Goal: Task Accomplishment & Management: Manage account settings

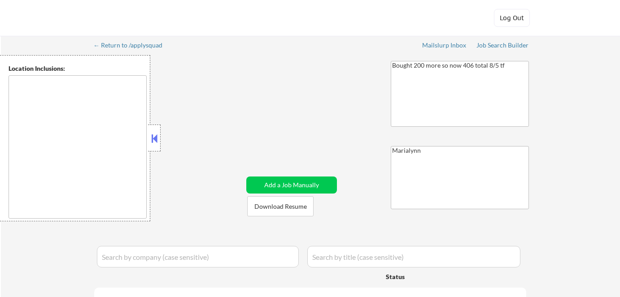
type textarea "[GEOGRAPHIC_DATA], [GEOGRAPHIC_DATA] [GEOGRAPHIC_DATA], [GEOGRAPHIC_DATA] [GEOG…"
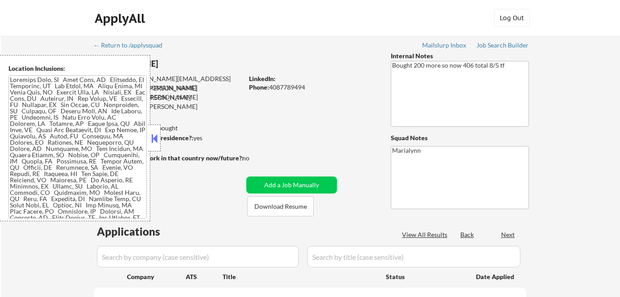
select select ""pending""
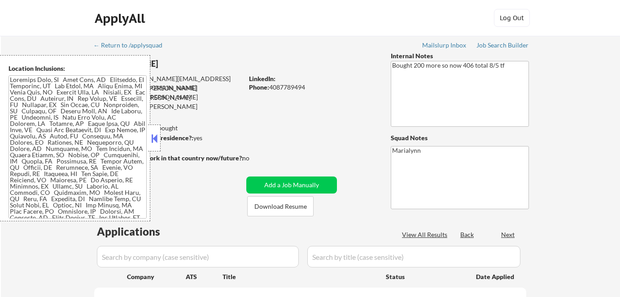
select select ""pending""
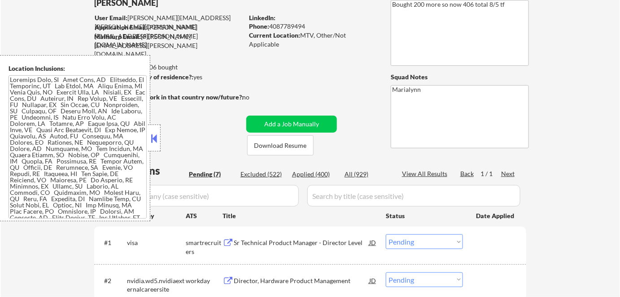
scroll to position [163, 0]
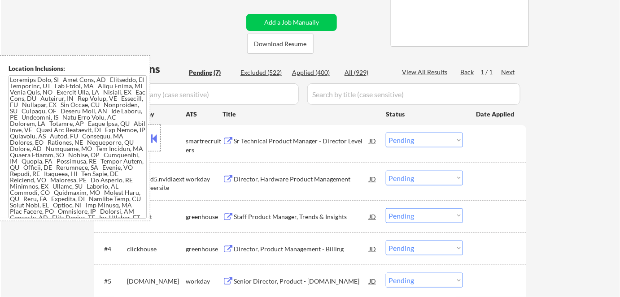
click at [155, 138] on button at bounding box center [154, 138] width 10 height 13
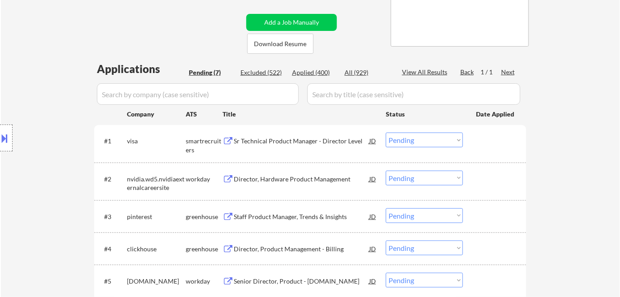
click at [423, 139] on select "Choose an option... Pending Applied Excluded (Questions) Excluded (Expired) Exc…" at bounding box center [424, 140] width 77 height 15
click at [386, 133] on select "Choose an option... Pending Applied Excluded (Questions) Excluded (Expired) Exc…" at bounding box center [424, 140] width 77 height 15
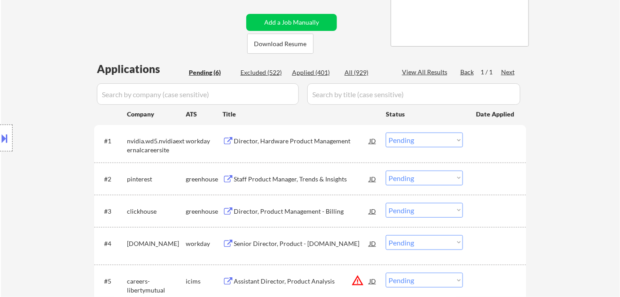
click at [556, 214] on div "← Return to /applysquad Mailslurp Inbox Job Search Builder Lucien Avramov User …" at bounding box center [310, 124] width 619 height 502
click at [238, 140] on div "Director, Hardware Product Management" at bounding box center [301, 141] width 135 height 9
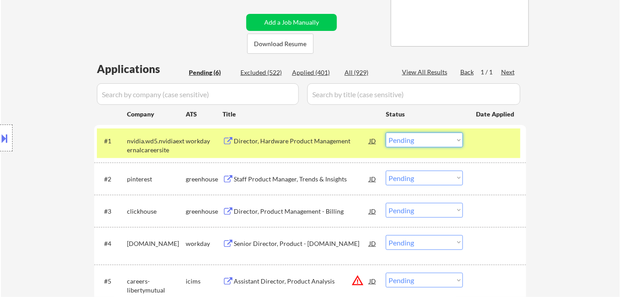
drag, startPoint x: 428, startPoint y: 134, endPoint x: 434, endPoint y: 147, distance: 14.0
click at [428, 135] on select "Choose an option... Pending Applied Excluded (Questions) Excluded (Expired) Exc…" at bounding box center [424, 140] width 77 height 15
click at [386, 133] on select "Choose an option... Pending Applied Excluded (Questions) Excluded (Expired) Exc…" at bounding box center [424, 140] width 77 height 15
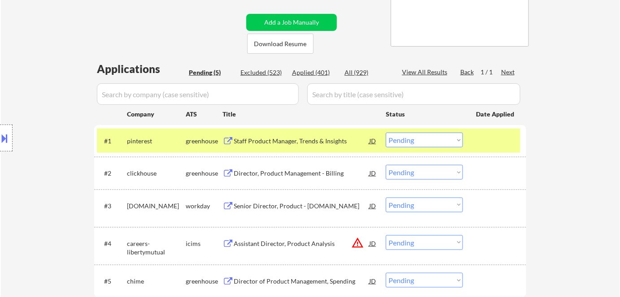
click at [275, 142] on div "Staff Product Manager, Trends & Insights" at bounding box center [301, 141] width 135 height 9
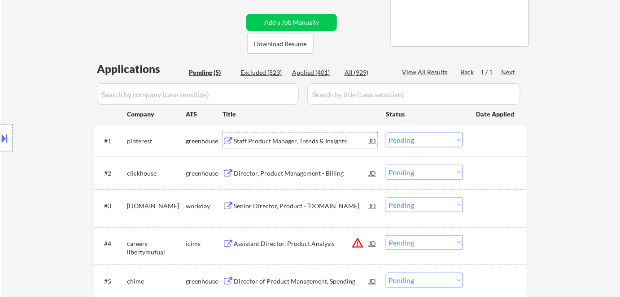
click at [418, 138] on select "Choose an option... Pending Applied Excluded (Questions) Excluded (Expired) Exc…" at bounding box center [424, 140] width 77 height 15
click at [386, 133] on select "Choose an option... Pending Applied Excluded (Questions) Excluded (Expired) Exc…" at bounding box center [424, 140] width 77 height 15
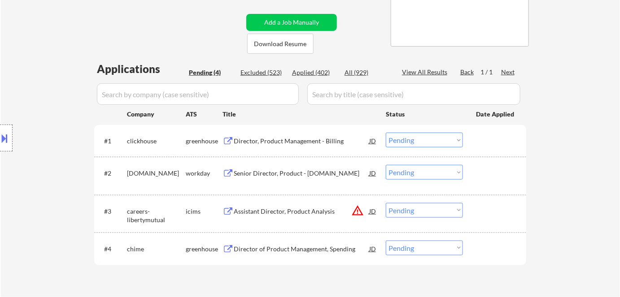
click at [334, 143] on div "Director, Product Management - Billing" at bounding box center [301, 141] width 135 height 9
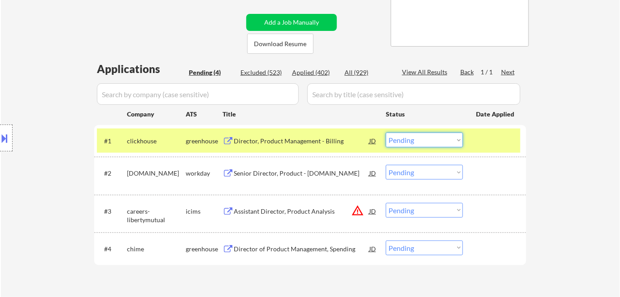
click at [423, 143] on select "Choose an option... Pending Applied Excluded (Questions) Excluded (Expired) Exc…" at bounding box center [424, 140] width 77 height 15
click at [386, 133] on select "Choose an option... Pending Applied Excluded (Questions) Excluded (Expired) Exc…" at bounding box center [424, 140] width 77 height 15
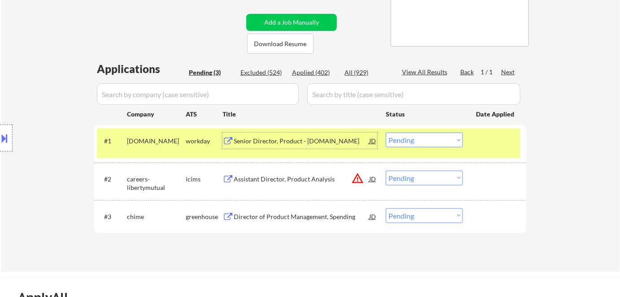
click at [296, 145] on div "Senior Director, Product - BigFuture.org" at bounding box center [301, 141] width 135 height 9
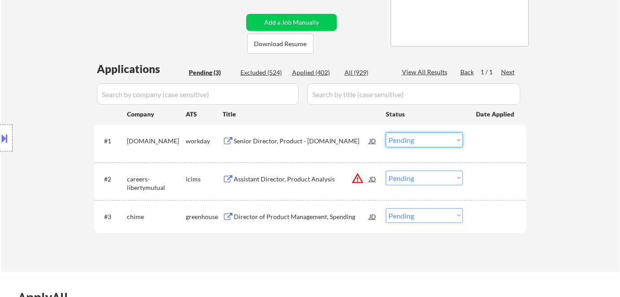
drag, startPoint x: 414, startPoint y: 141, endPoint x: 417, endPoint y: 147, distance: 6.6
click at [414, 141] on select "Choose an option... Pending Applied Excluded (Questions) Excluded (Expired) Exc…" at bounding box center [424, 140] width 77 height 15
click at [386, 133] on select "Choose an option... Pending Applied Excluded (Questions) Excluded (Expired) Exc…" at bounding box center [424, 140] width 77 height 15
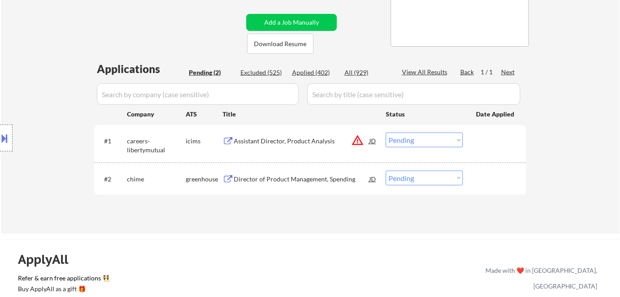
click at [245, 144] on div "Assistant Director, Product Analysis" at bounding box center [301, 141] width 135 height 9
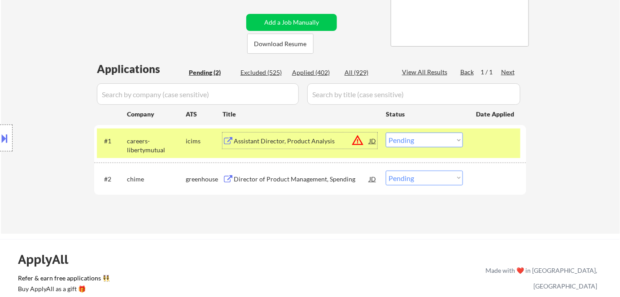
click at [415, 139] on select "Choose an option... Pending Applied Excluded (Questions) Excluded (Expired) Exc…" at bounding box center [424, 140] width 77 height 15
click at [386, 133] on select "Choose an option... Pending Applied Excluded (Questions) Excluded (Expired) Exc…" at bounding box center [424, 140] width 77 height 15
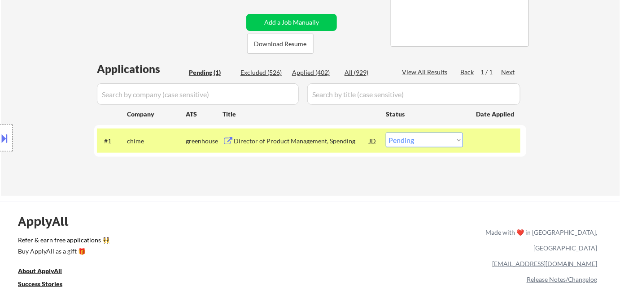
click at [302, 137] on div "Director of Product Management, Spending" at bounding box center [301, 141] width 135 height 9
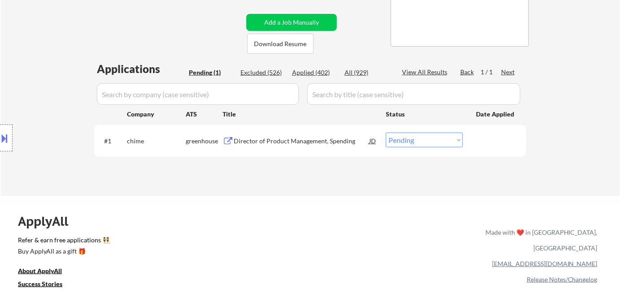
click at [5, 139] on button at bounding box center [5, 138] width 10 height 15
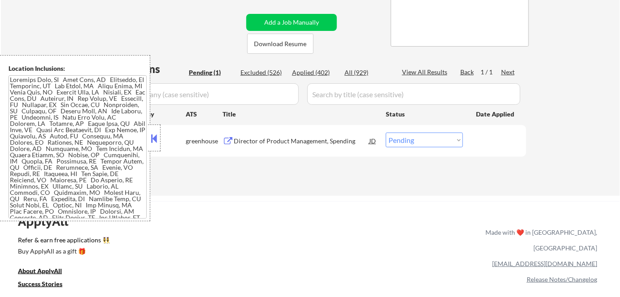
click at [225, 121] on div "Title" at bounding box center [299, 114] width 155 height 16
click at [413, 142] on select "Choose an option... Pending Applied Excluded (Questions) Excluded (Expired) Exc…" at bounding box center [424, 140] width 77 height 15
select select ""applied""
click at [386, 133] on select "Choose an option... Pending Applied Excluded (Questions) Excluded (Expired) Exc…" at bounding box center [424, 140] width 77 height 15
click at [151, 142] on button at bounding box center [154, 138] width 10 height 13
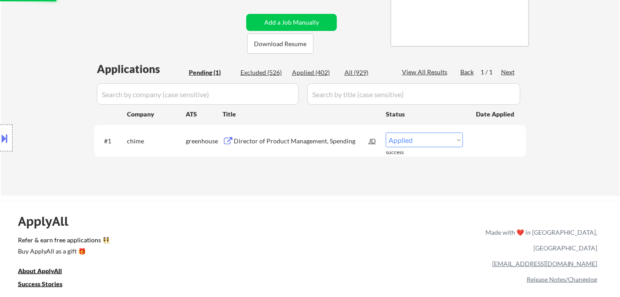
scroll to position [81, 0]
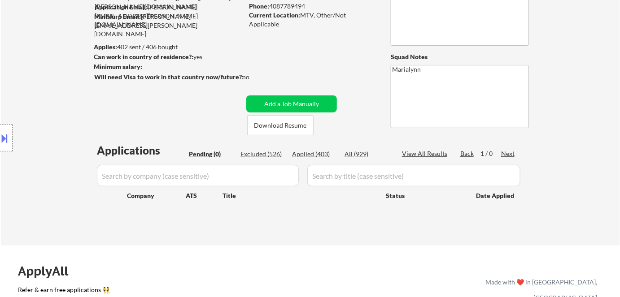
click at [312, 155] on div "Applied (403)" at bounding box center [314, 154] width 45 height 9
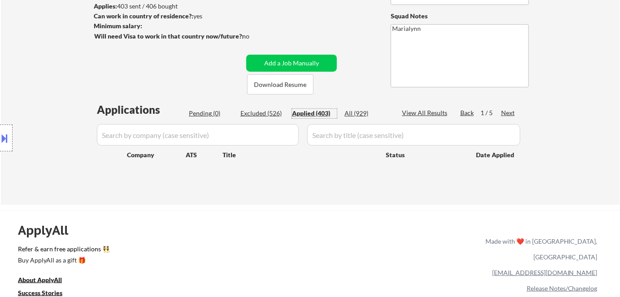
drag, startPoint x: 316, startPoint y: 113, endPoint x: 309, endPoint y: 128, distance: 16.3
click at [316, 114] on div "Applied (403)" at bounding box center [314, 113] width 45 height 9
click at [299, 169] on div "Applications Pending (0) Excluded (526) Applied (403) All (929) View All Result…" at bounding box center [310, 145] width 432 height 86
click at [316, 115] on div "Applied (403)" at bounding box center [314, 113] width 45 height 9
select select ""applied""
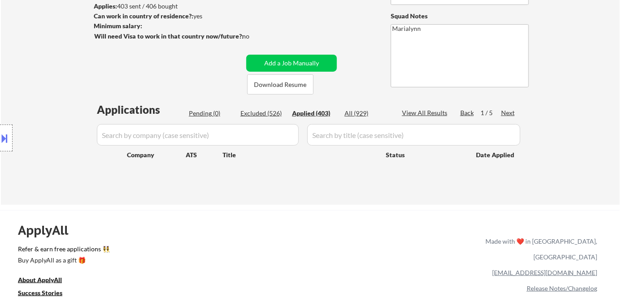
select select ""applied""
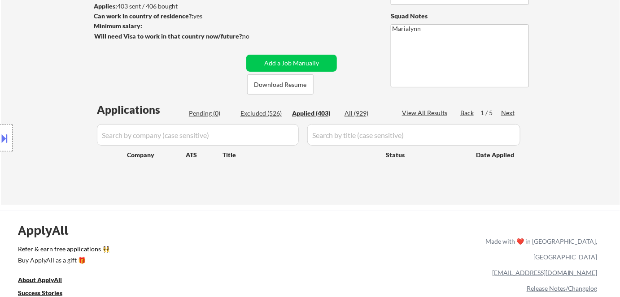
select select ""applied""
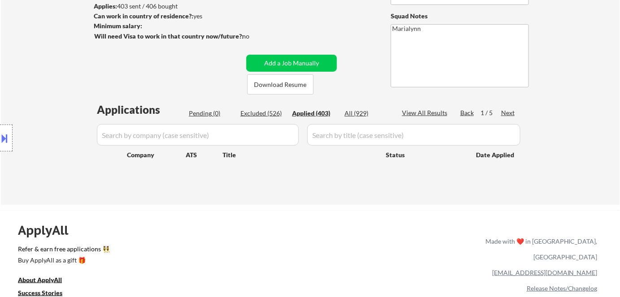
select select ""applied""
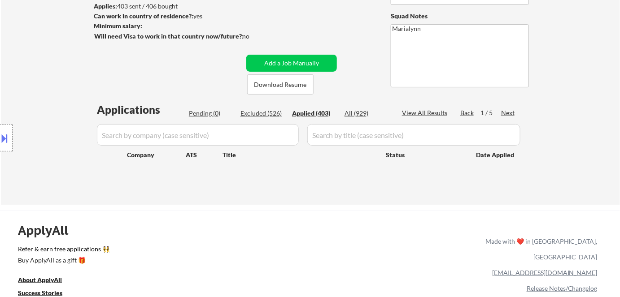
select select ""applied""
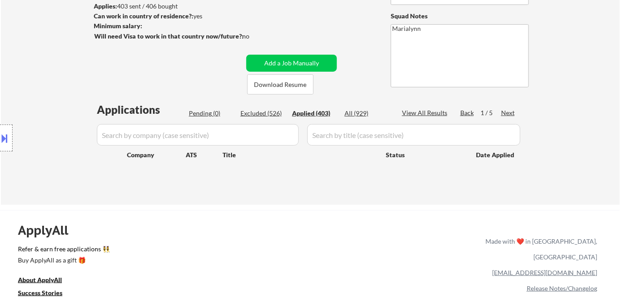
select select ""applied""
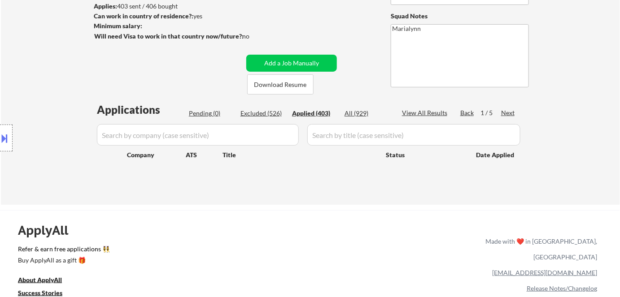
select select ""applied""
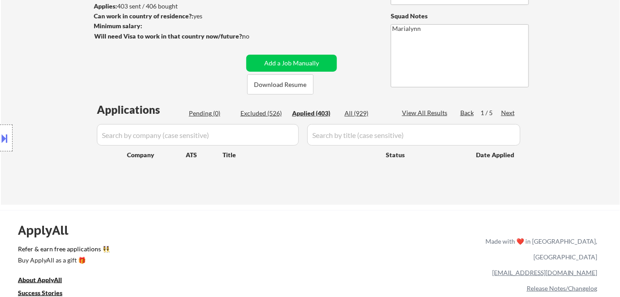
select select ""applied""
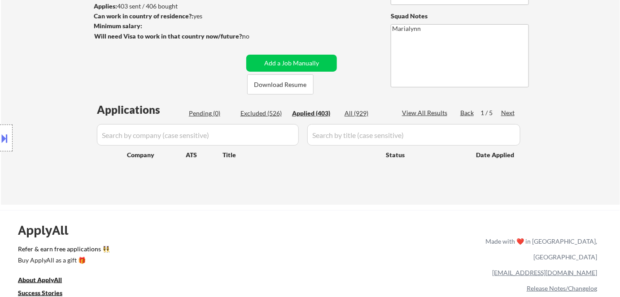
select select ""applied""
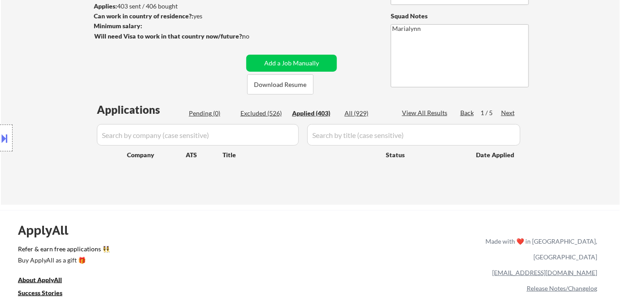
select select ""applied""
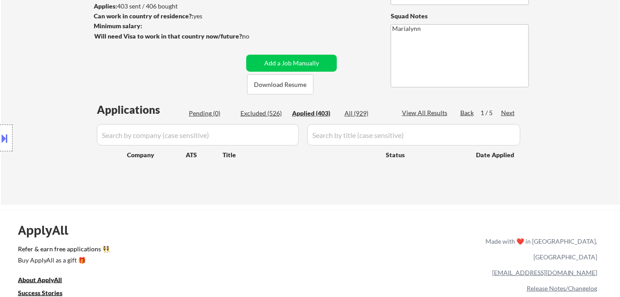
select select ""applied""
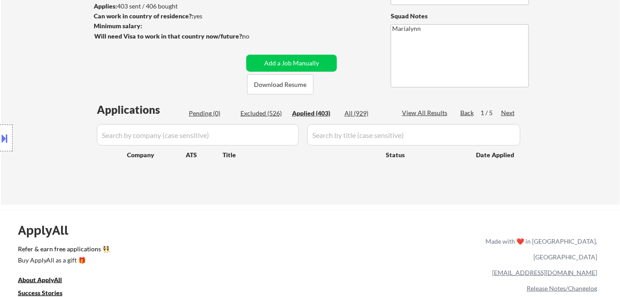
select select ""applied""
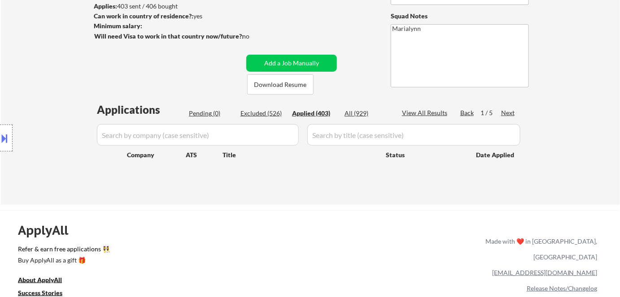
select select ""applied""
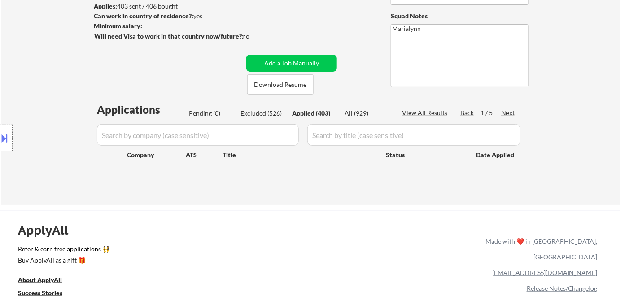
select select ""applied""
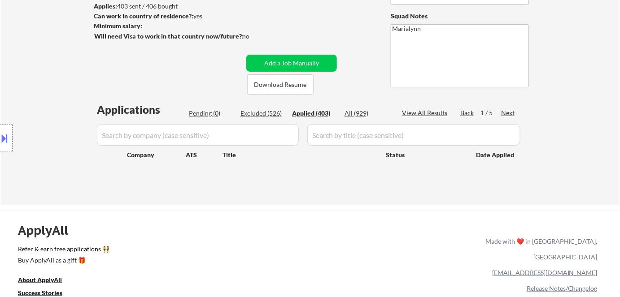
select select ""applied""
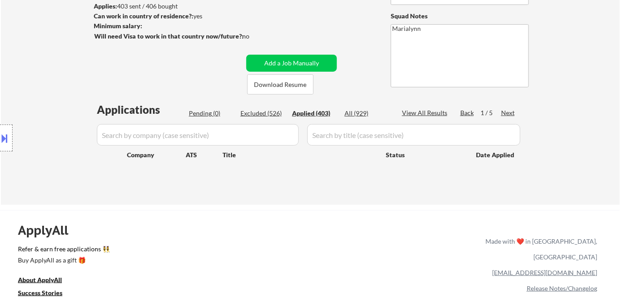
select select ""applied""
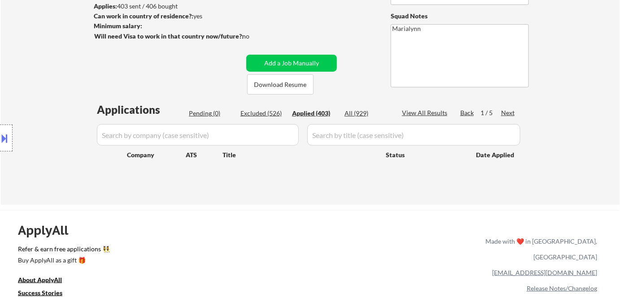
select select ""applied""
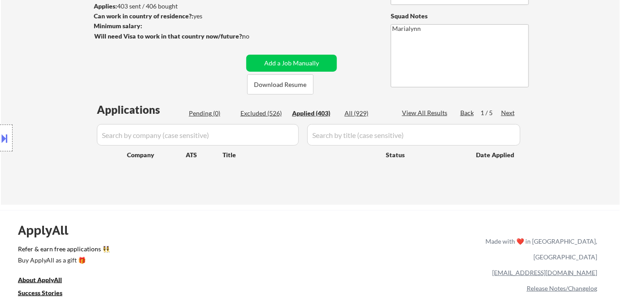
select select ""applied""
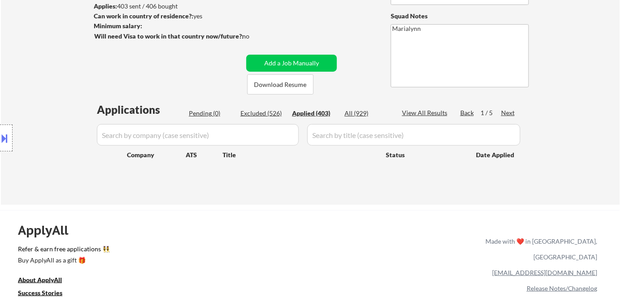
select select ""applied""
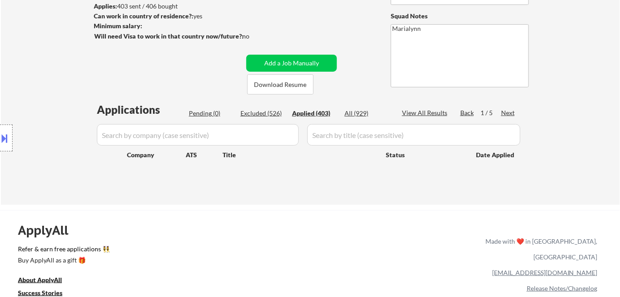
select select ""applied""
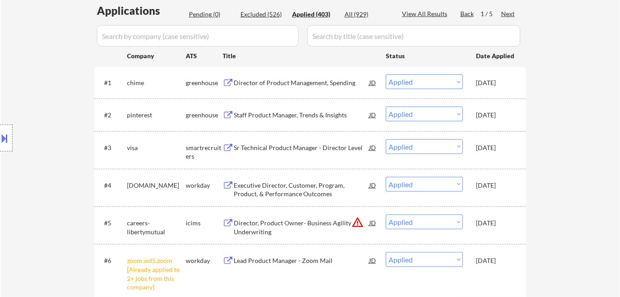
scroll to position [244, 0]
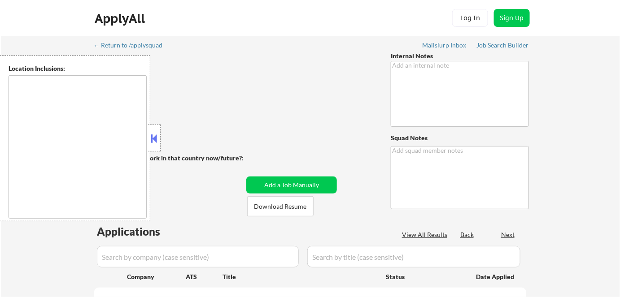
type textarea "Reaching out about possible lower salary - 1/24 AB Ai outreach - 8/12 AB"
type textarea "Marialynn EST ✔️ 26 North New Street, West Chester, PA 19380 from Kiezy"
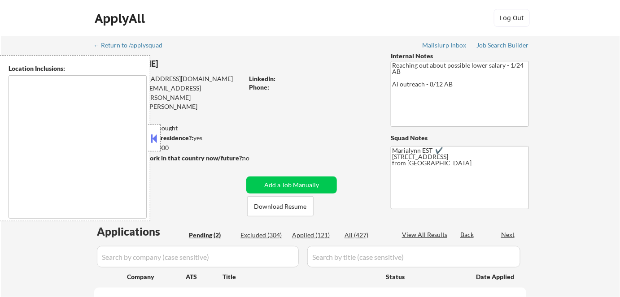
select select ""pending""
type textarea "remote"
click at [154, 136] on button at bounding box center [154, 138] width 10 height 13
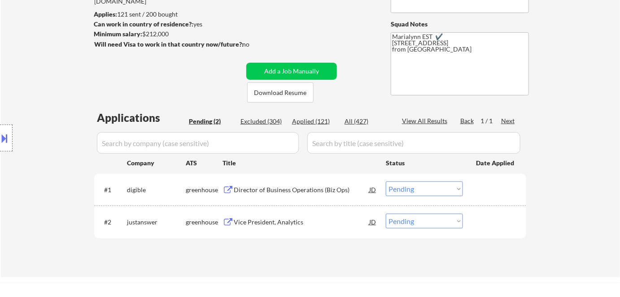
scroll to position [163, 0]
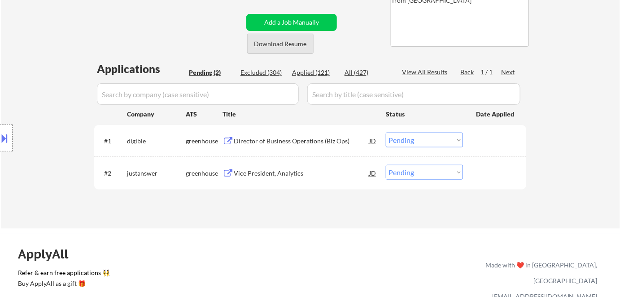
click at [297, 38] on button "Download Resume" at bounding box center [280, 44] width 66 height 20
click at [291, 142] on div "Director of Business Operations (Biz Ops)" at bounding box center [301, 141] width 135 height 9
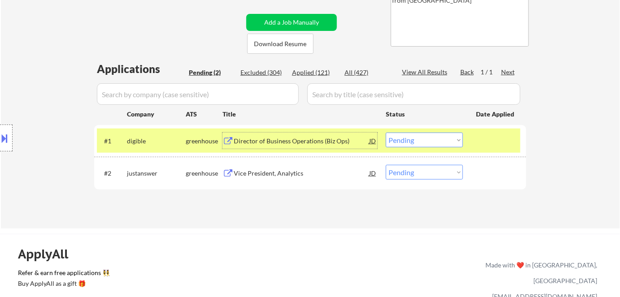
click at [412, 144] on select "Choose an option... Pending Applied Excluded (Questions) Excluded (Expired) Exc…" at bounding box center [424, 140] width 77 height 15
click at [386, 133] on select "Choose an option... Pending Applied Excluded (Questions) Excluded (Expired) Exc…" at bounding box center [424, 140] width 77 height 15
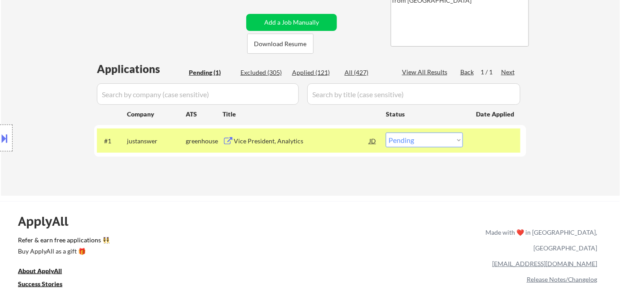
click at [330, 148] on div "#1 justanswer greenhouse Vice President, Analytics JD Choose an option... Pendi…" at bounding box center [308, 141] width 423 height 24
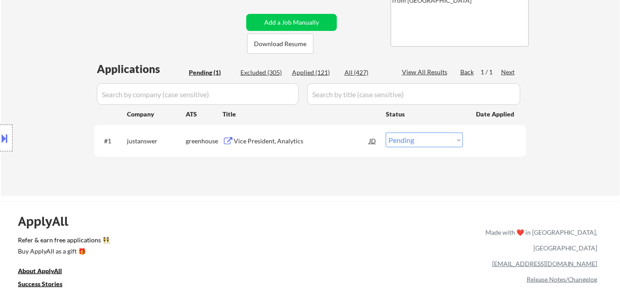
click at [255, 137] on div "Vice President, Analytics" at bounding box center [301, 141] width 135 height 9
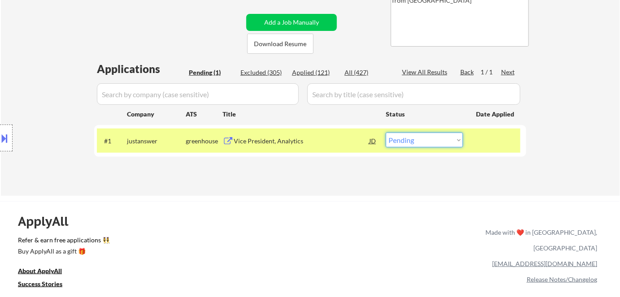
drag, startPoint x: 415, startPoint y: 141, endPoint x: 416, endPoint y: 147, distance: 5.9
click at [415, 140] on select "Choose an option... Pending Applied Excluded (Questions) Excluded (Expired) Exc…" at bounding box center [424, 140] width 77 height 15
select select ""excluded__bad_match_""
click at [386, 133] on select "Choose an option... Pending Applied Excluded (Questions) Excluded (Expired) Exc…" at bounding box center [424, 140] width 77 height 15
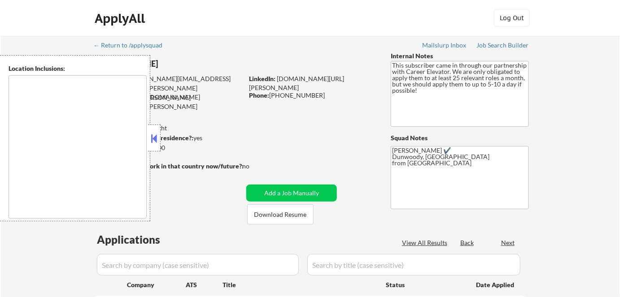
type textarea "Pensacola, FL Gulf Breeze, FL Ferry Pass, FL Brent, FL Ensley, FL Bellview, FL …"
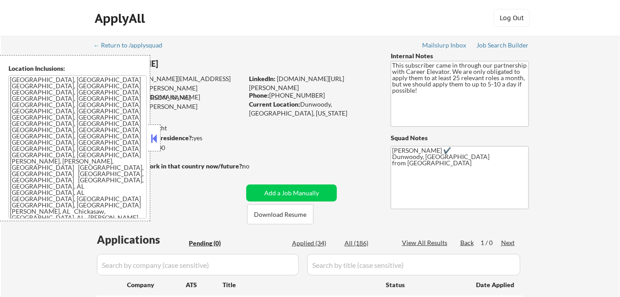
click at [158, 142] on button at bounding box center [154, 138] width 10 height 13
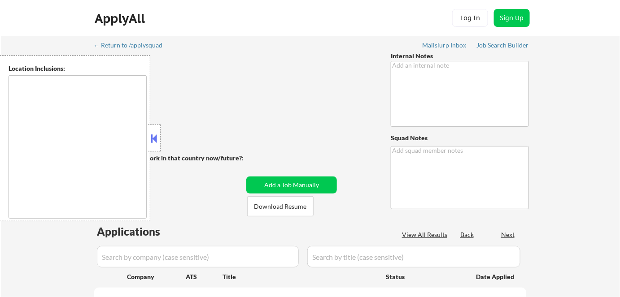
type textarea "- Use [GEOGRAPHIC_DATA], [US_STATE] as current location - She is a [DEMOGRAPHIC…"
type textarea "[PERSON_NAME] ✔️ [Secret Security Clearance] [GEOGRAPHIC_DATA][US_STATE] from […"
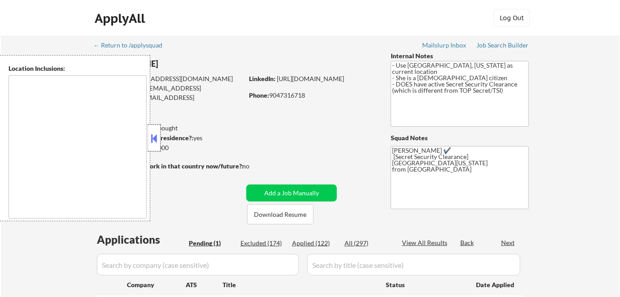
click at [152, 129] on div at bounding box center [154, 138] width 13 height 27
click at [157, 143] on button at bounding box center [154, 138] width 10 height 13
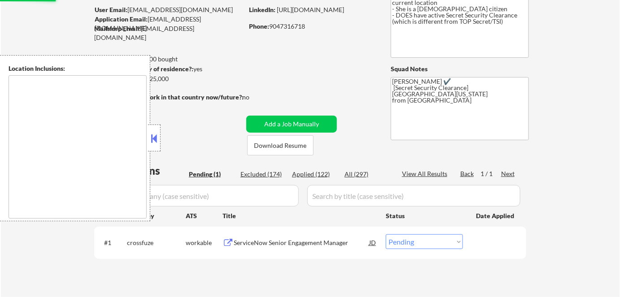
scroll to position [163, 0]
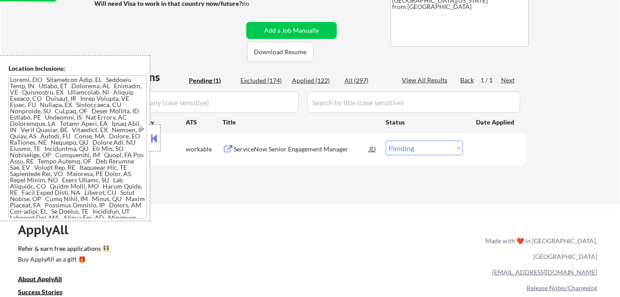
click at [152, 137] on div "Location Inclusions:" at bounding box center [80, 138] width 161 height 166
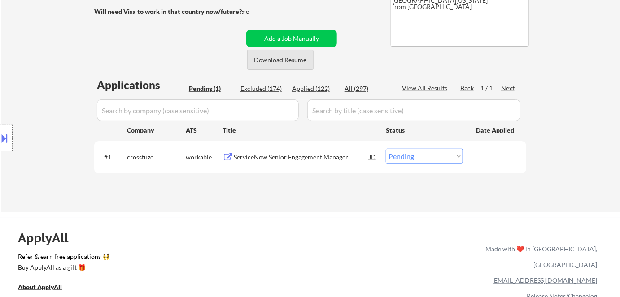
click at [266, 63] on button "Download Resume" at bounding box center [280, 60] width 66 height 20
click at [261, 157] on div "ServiceNow Senior Engagement Manager" at bounding box center [301, 157] width 135 height 9
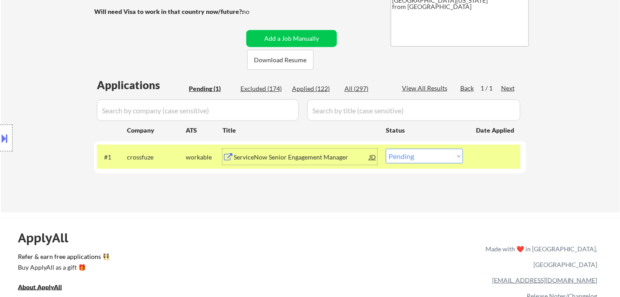
click at [410, 156] on select "Choose an option... Pending Applied Excluded (Questions) Excluded (Expired) Exc…" at bounding box center [424, 156] width 77 height 15
select select ""applied""
click at [386, 149] on select "Choose an option... Pending Applied Excluded (Questions) Excluded (Expired) Exc…" at bounding box center [424, 156] width 77 height 15
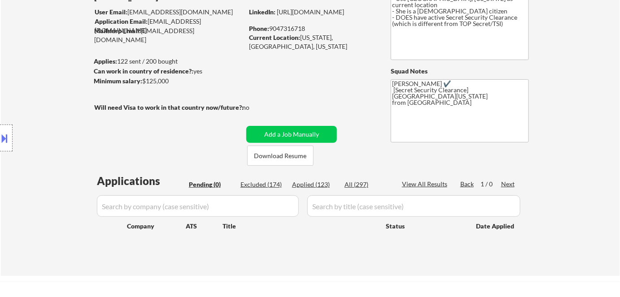
scroll to position [81, 0]
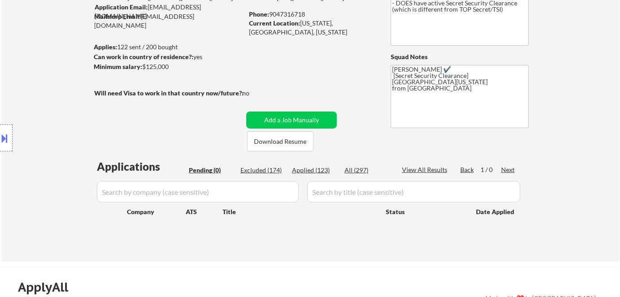
drag, startPoint x: 324, startPoint y: 170, endPoint x: 179, endPoint y: 0, distance: 224.0
click at [324, 170] on div "Applied (123)" at bounding box center [314, 170] width 45 height 9
select select ""applied""
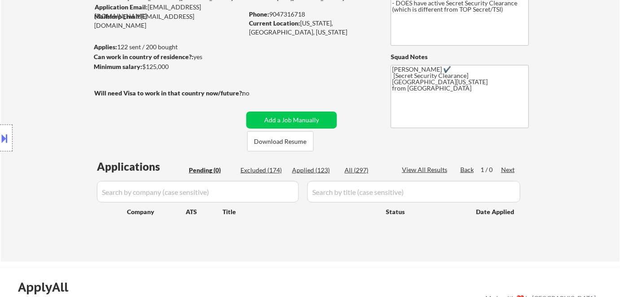
select select ""applied""
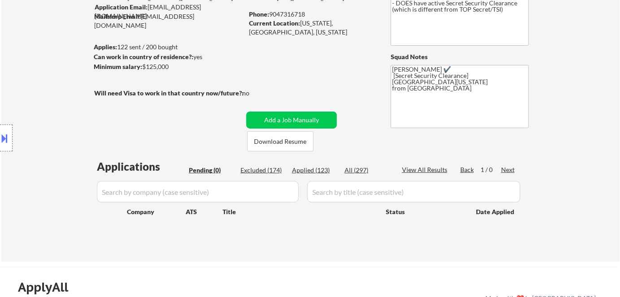
select select ""applied""
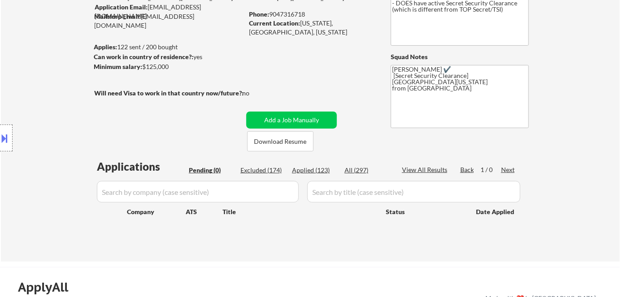
select select ""applied""
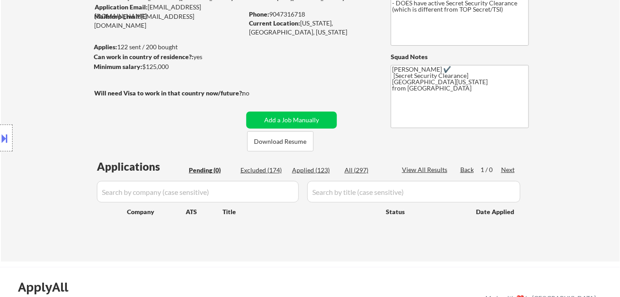
select select ""applied""
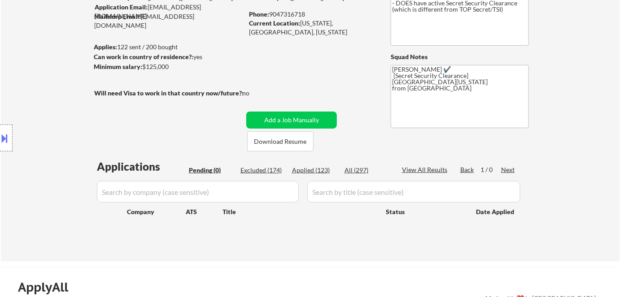
select select ""applied""
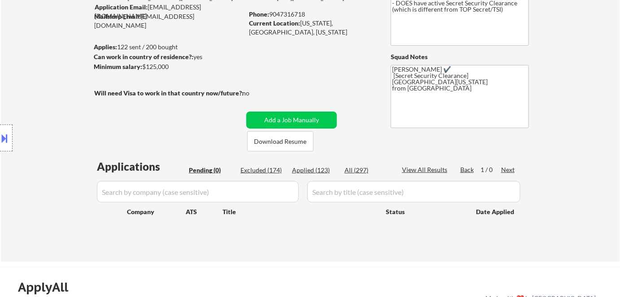
select select ""applied""
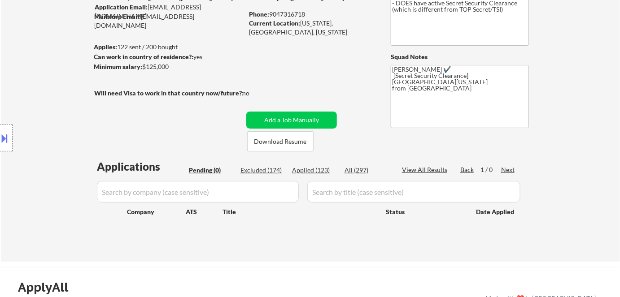
select select ""applied""
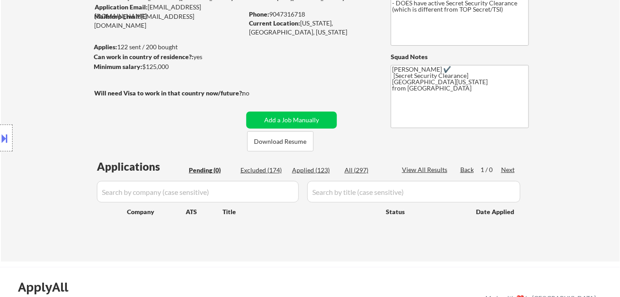
select select ""applied""
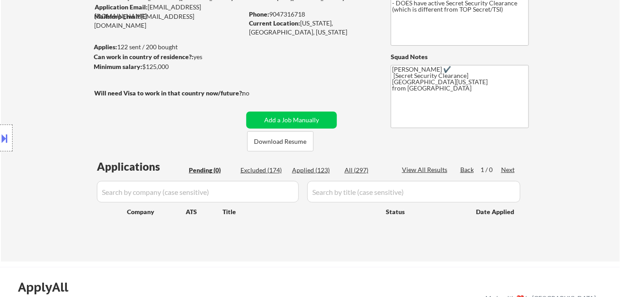
select select ""applied""
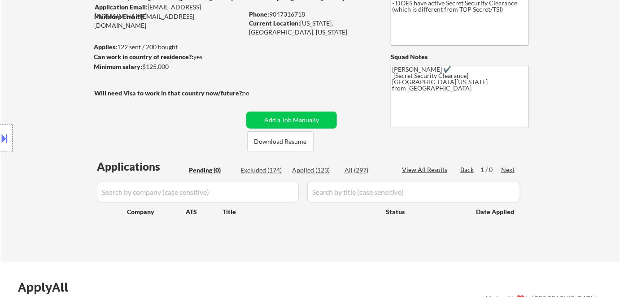
select select ""applied""
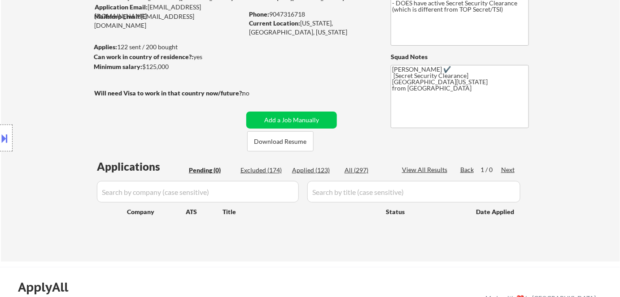
select select ""applied""
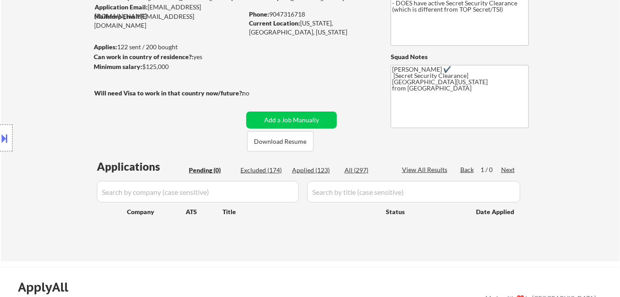
select select ""applied""
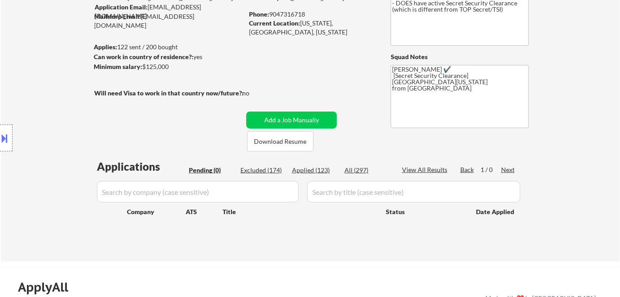
select select ""applied""
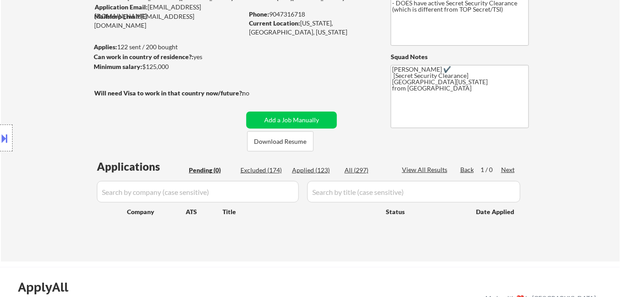
select select ""applied""
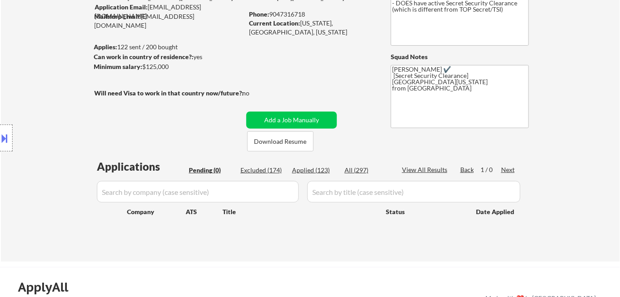
select select ""applied""
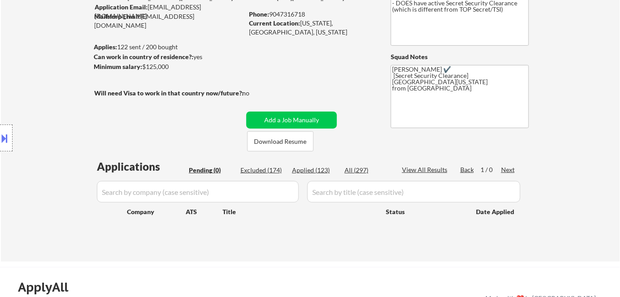
select select ""applied""
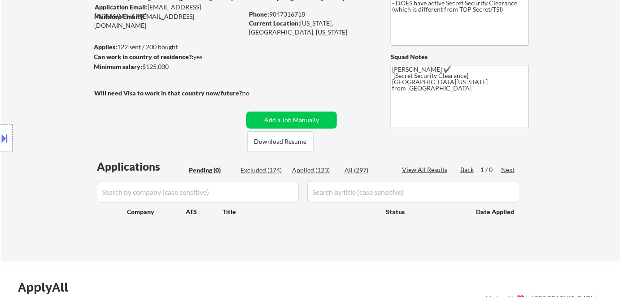
select select ""applied""
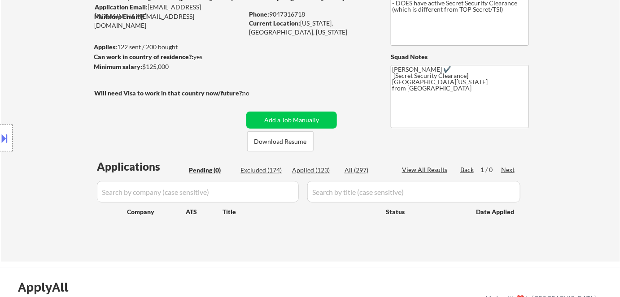
select select ""applied""
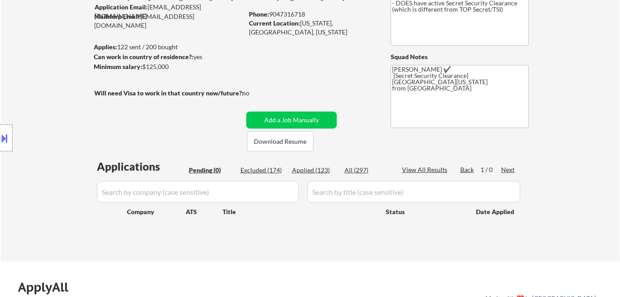
select select ""applied""
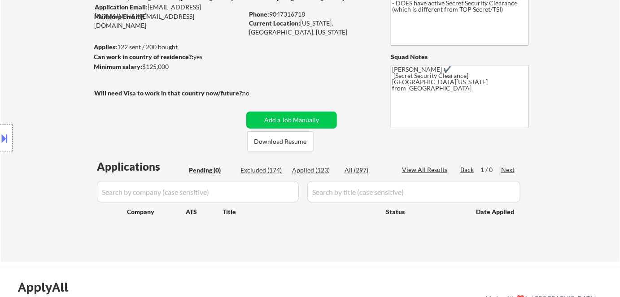
select select ""applied""
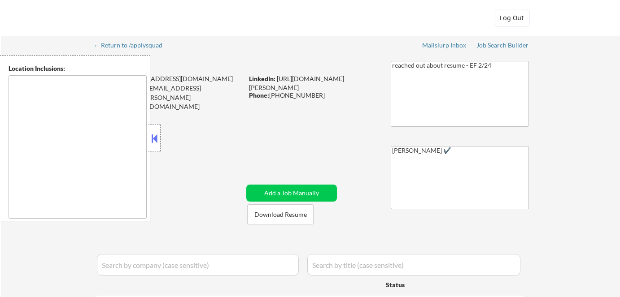
type textarea "[GEOGRAPHIC_DATA], [GEOGRAPHIC_DATA] [GEOGRAPHIC_DATA][PERSON_NAME], [GEOGRAPHI…"
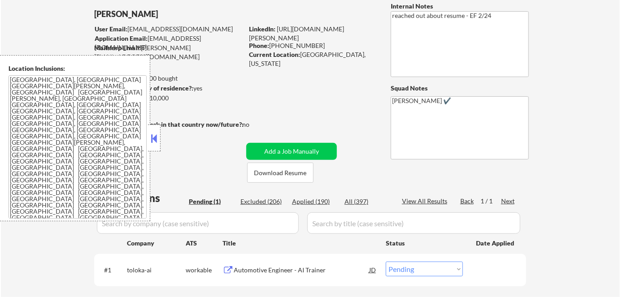
scroll to position [122, 0]
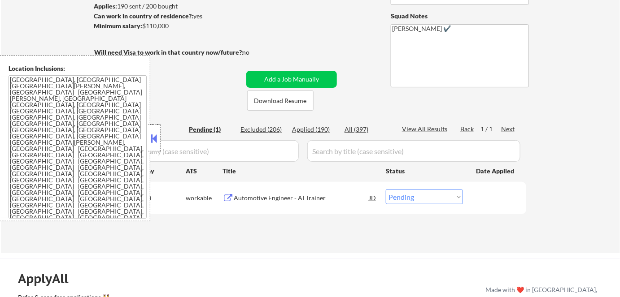
drag, startPoint x: 153, startPoint y: 140, endPoint x: 157, endPoint y: 140, distance: 4.9
click at [153, 140] on button at bounding box center [154, 138] width 10 height 13
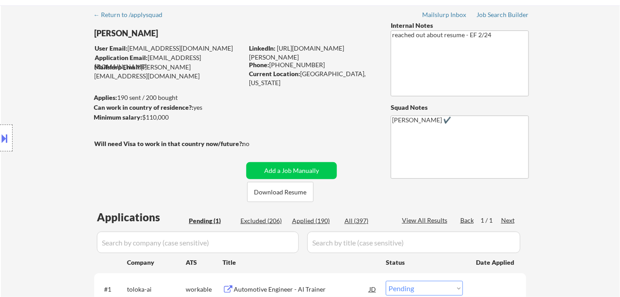
scroll to position [81, 0]
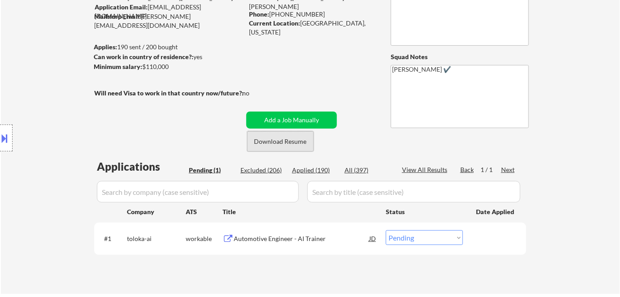
click at [261, 143] on button "Download Resume" at bounding box center [280, 141] width 66 height 20
click at [286, 238] on div "Automotive Engineer - AI Trainer" at bounding box center [301, 239] width 135 height 9
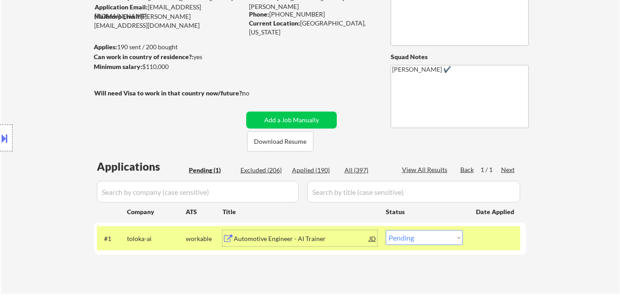
click at [451, 240] on select "Choose an option... Pending Applied Excluded (Questions) Excluded (Expired) Exc…" at bounding box center [424, 238] width 77 height 15
select select ""excluded__bad_match_""
click at [386, 231] on select "Choose an option... Pending Applied Excluded (Questions) Excluded (Expired) Exc…" at bounding box center [424, 238] width 77 height 15
